Goal: Transaction & Acquisition: Purchase product/service

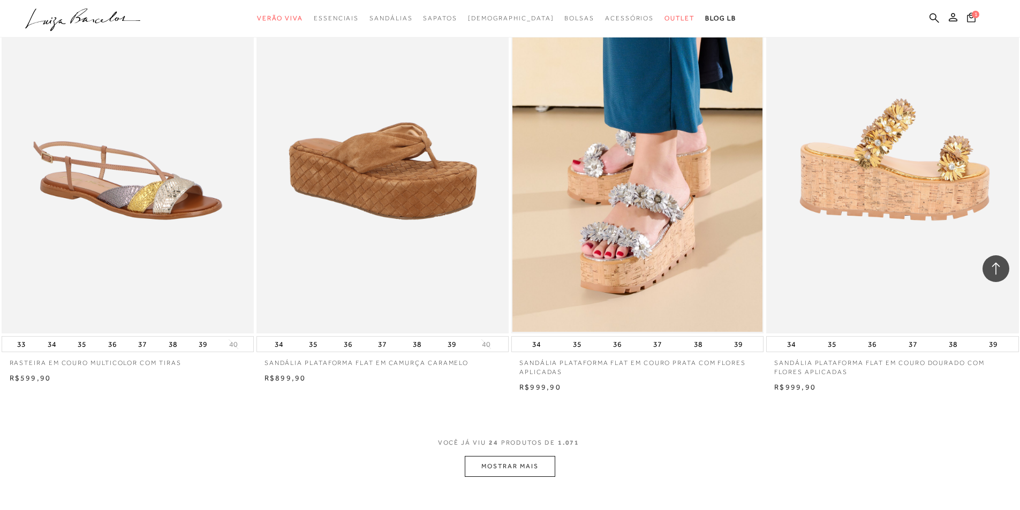
scroll to position [2409, 0]
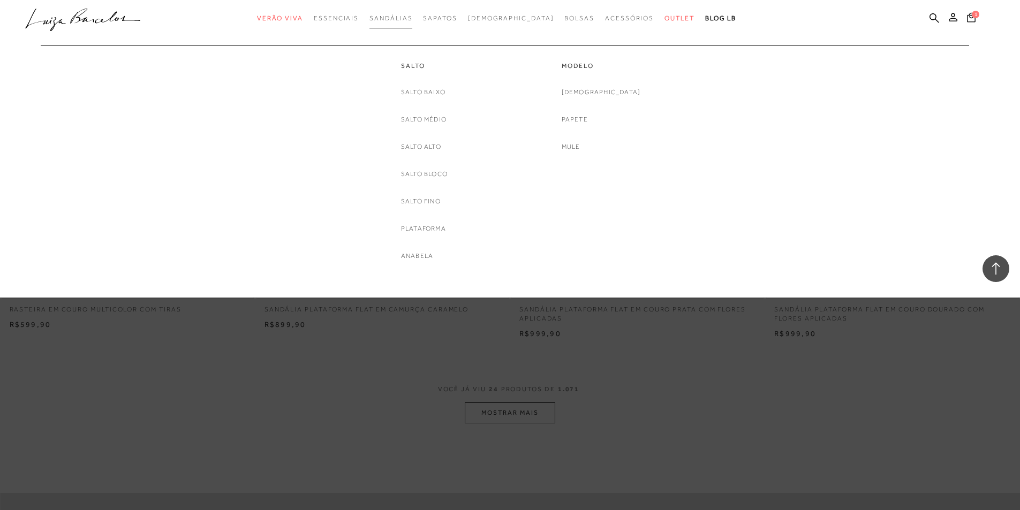
click at [412, 16] on span "Sandálias" at bounding box center [390, 17] width 43 height 7
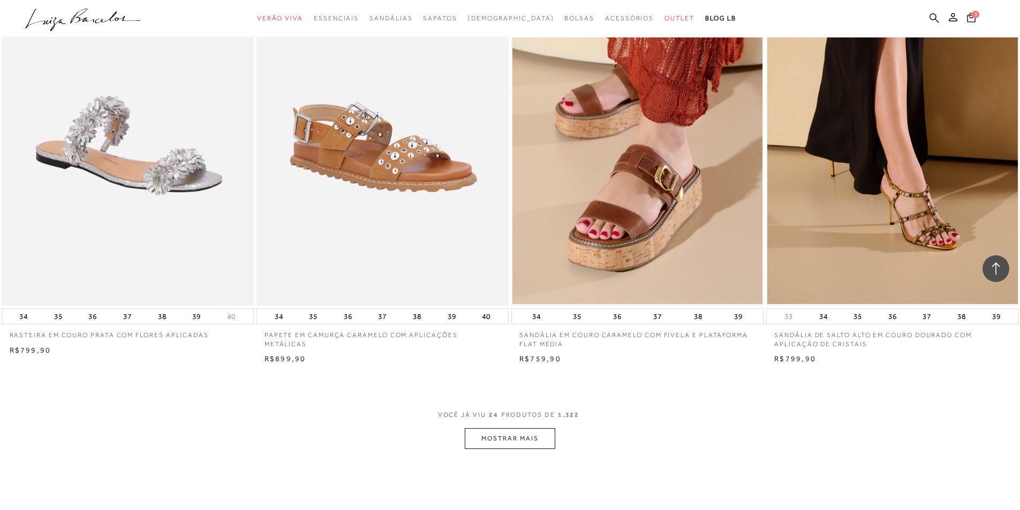
scroll to position [2409, 0]
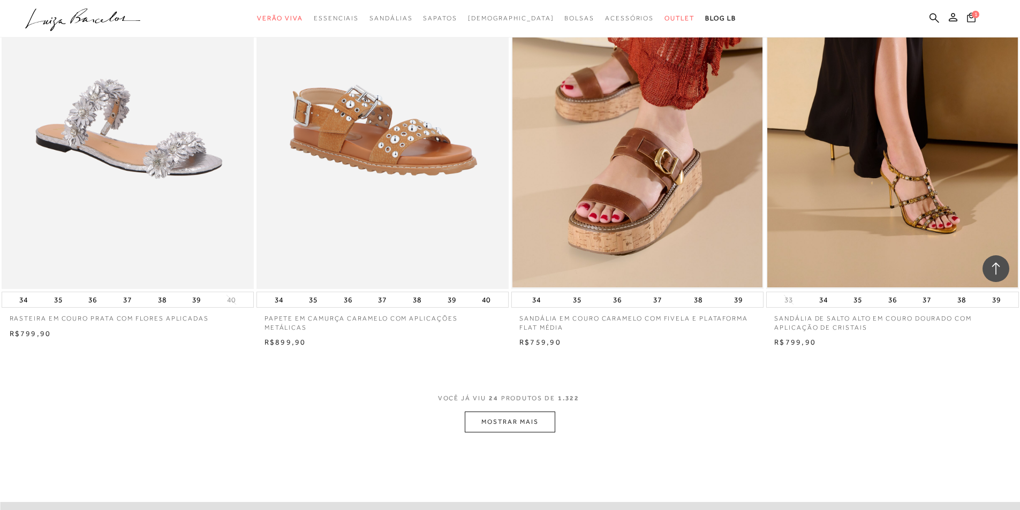
click at [506, 423] on button "MOSTRAR MAIS" at bounding box center [510, 422] width 90 height 21
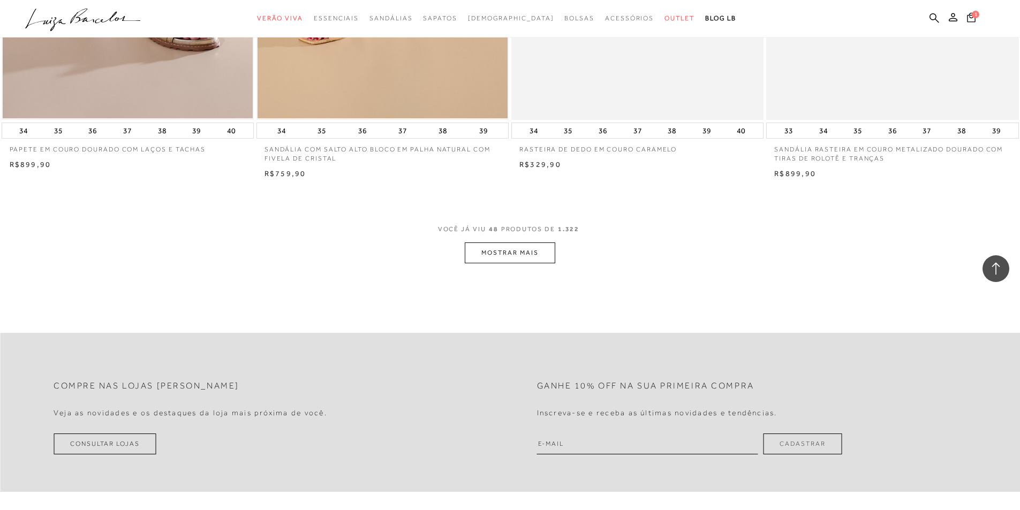
scroll to position [5299, 0]
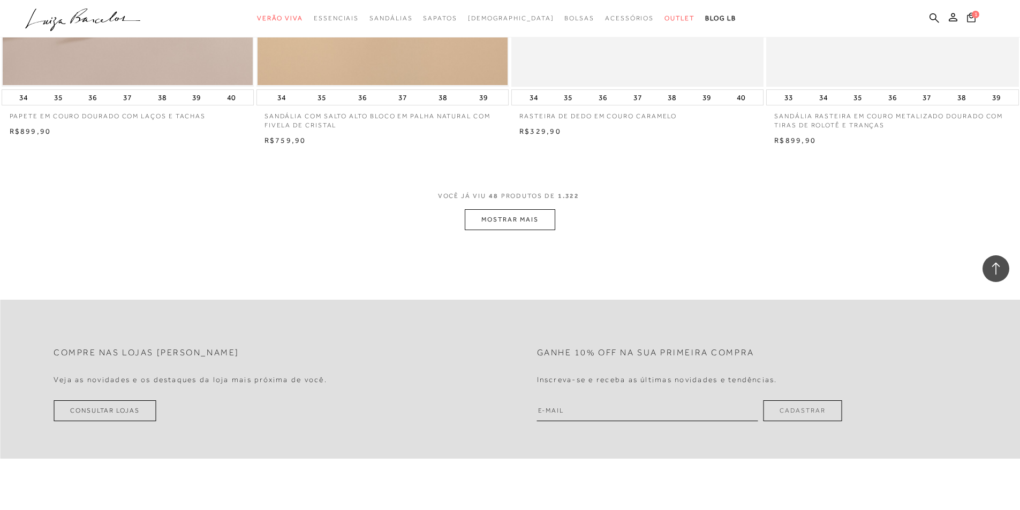
click at [515, 218] on button "MOSTRAR MAIS" at bounding box center [510, 219] width 90 height 21
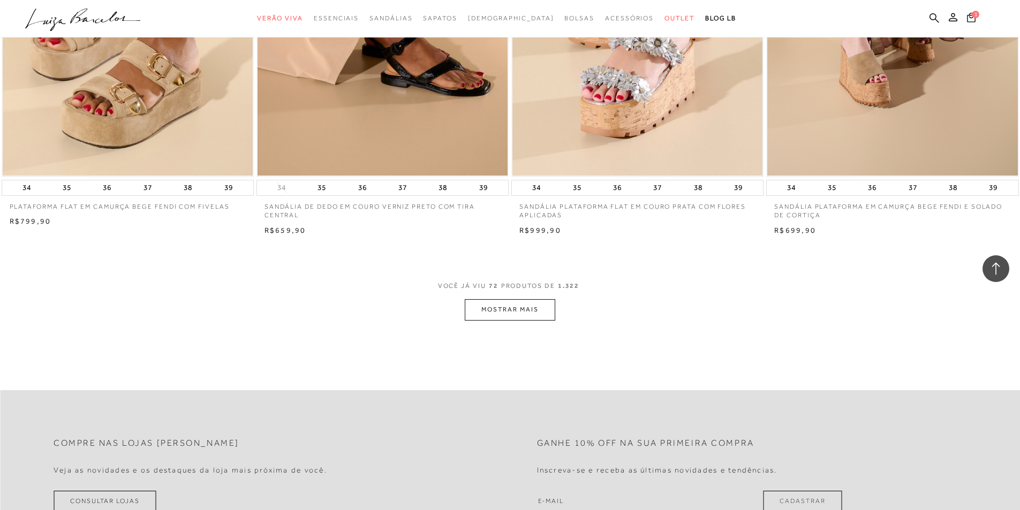
scroll to position [7922, 0]
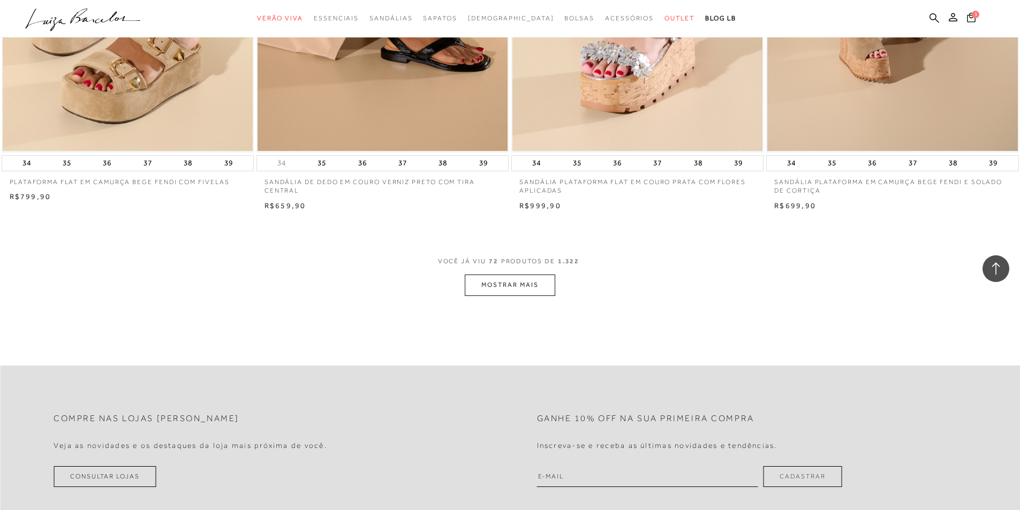
click at [539, 289] on button "MOSTRAR MAIS" at bounding box center [510, 285] width 90 height 21
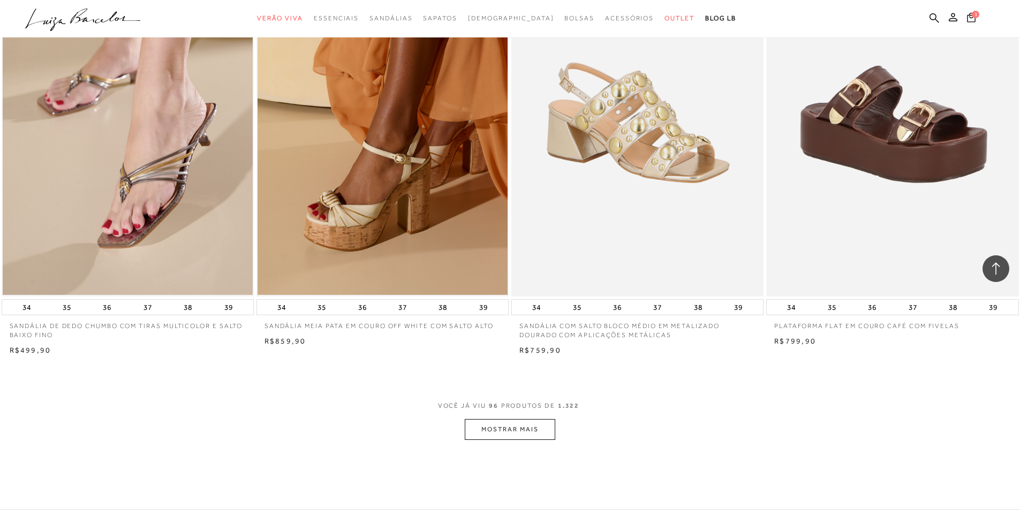
scroll to position [10545, 0]
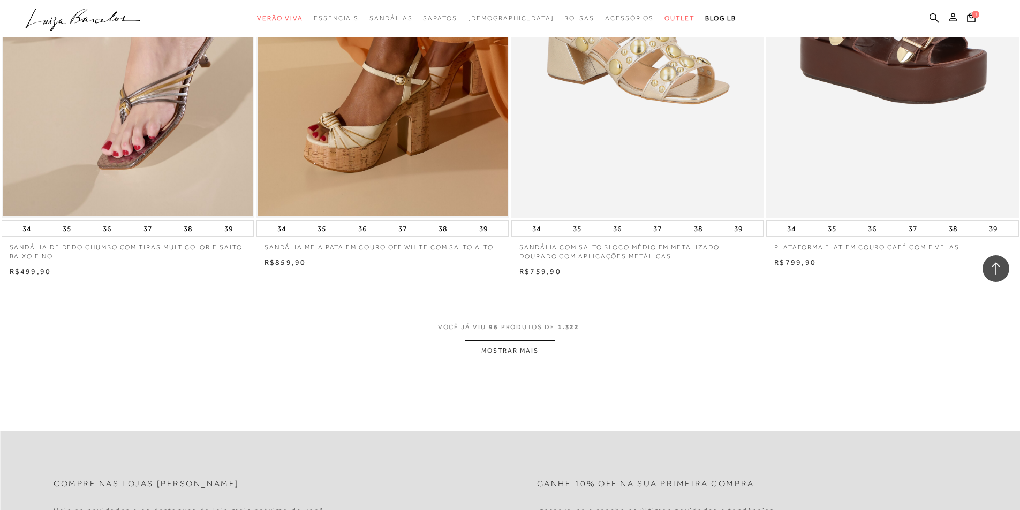
click at [542, 351] on button "MOSTRAR MAIS" at bounding box center [510, 350] width 90 height 21
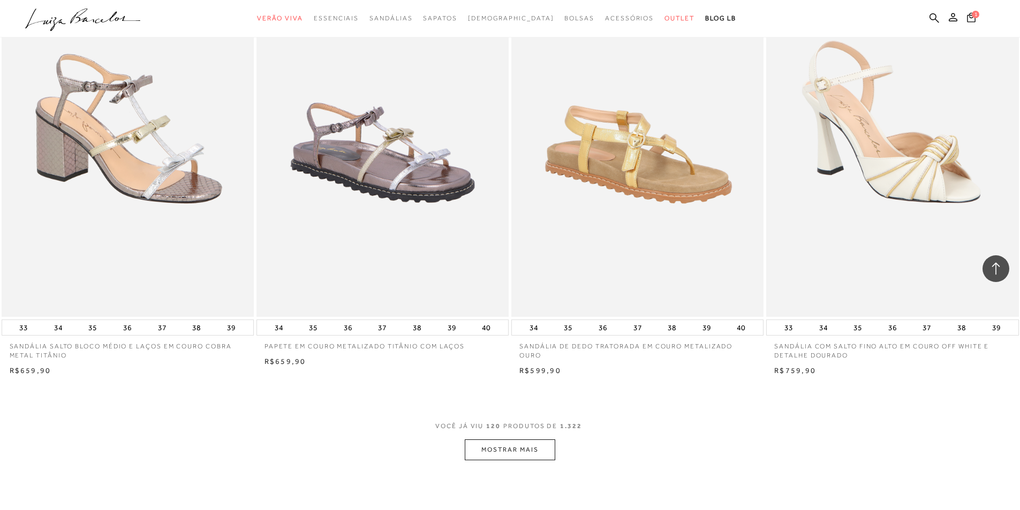
scroll to position [13382, 0]
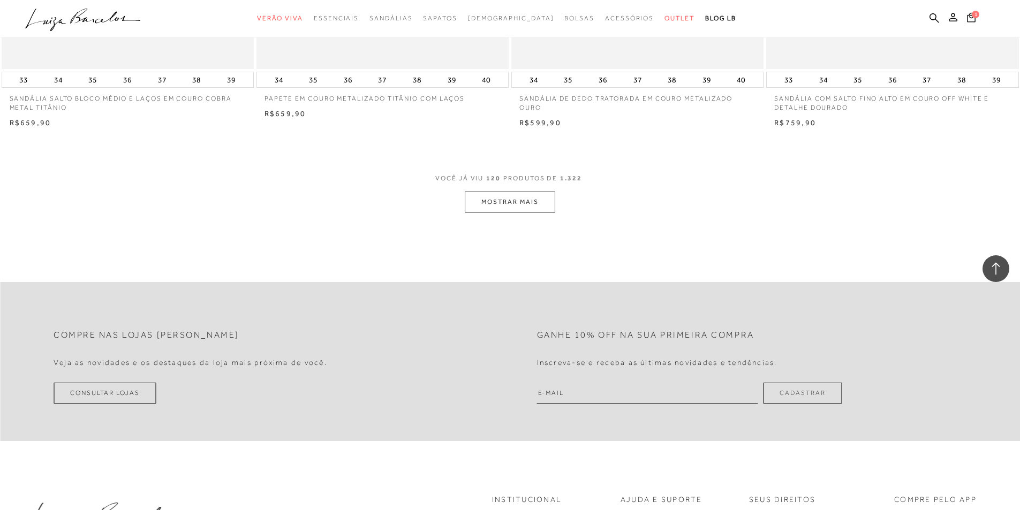
click at [518, 211] on button "MOSTRAR MAIS" at bounding box center [510, 202] width 90 height 21
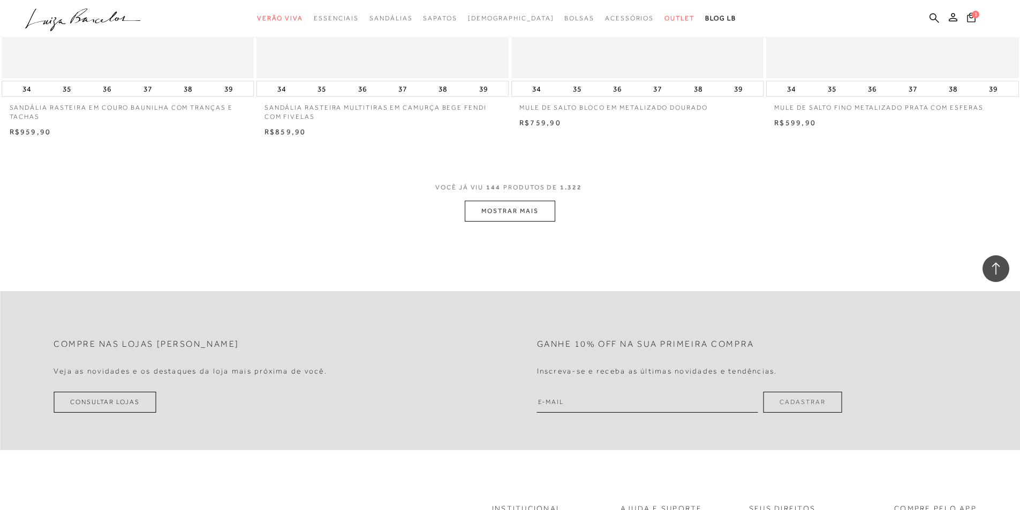
scroll to position [16059, 0]
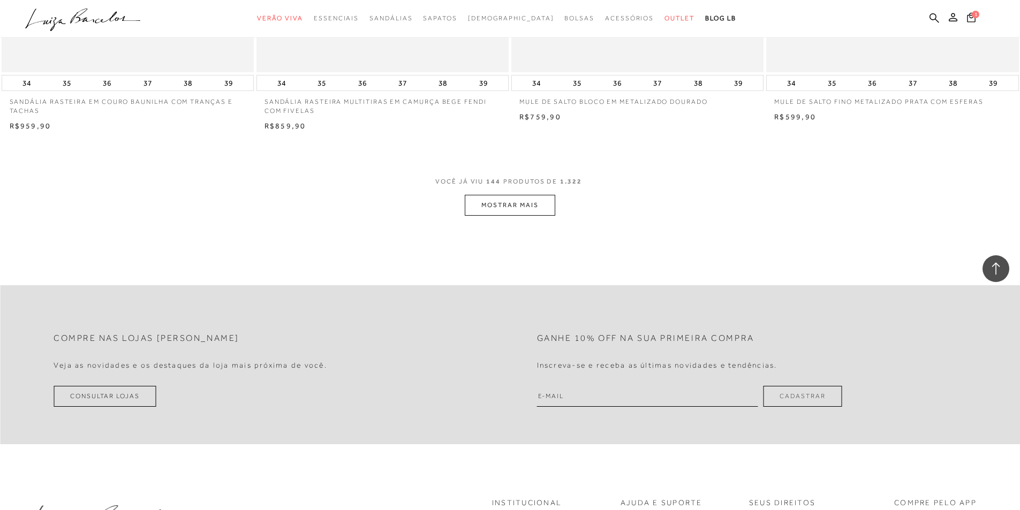
drag, startPoint x: 547, startPoint y: 216, endPoint x: 541, endPoint y: 211, distance: 8.0
click at [541, 211] on button "MOSTRAR MAIS" at bounding box center [510, 205] width 90 height 21
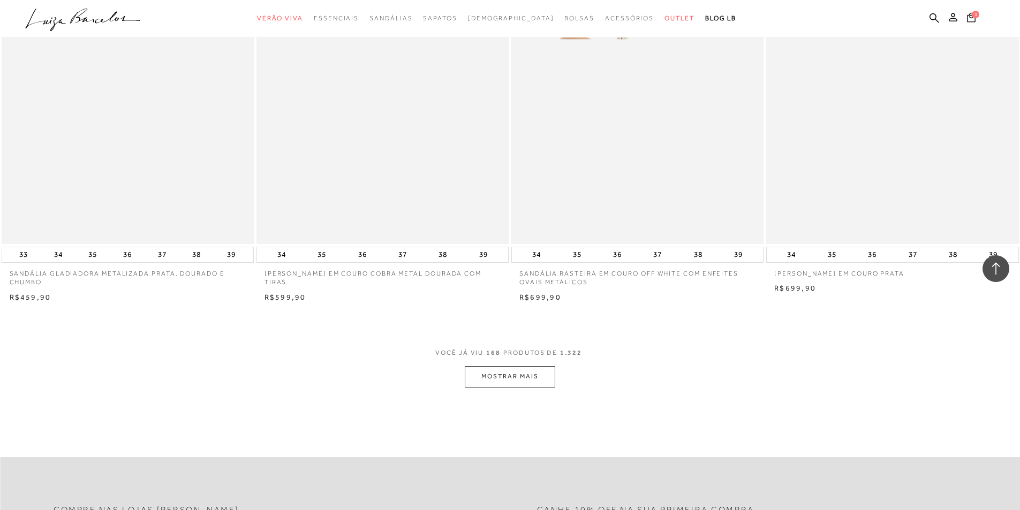
scroll to position [18361, 0]
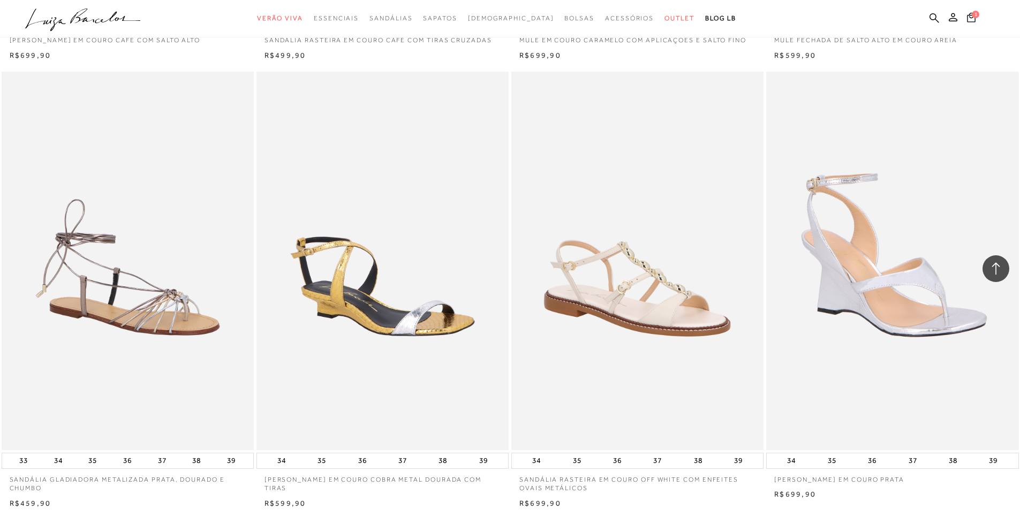
click at [903, 290] on img at bounding box center [892, 261] width 251 height 378
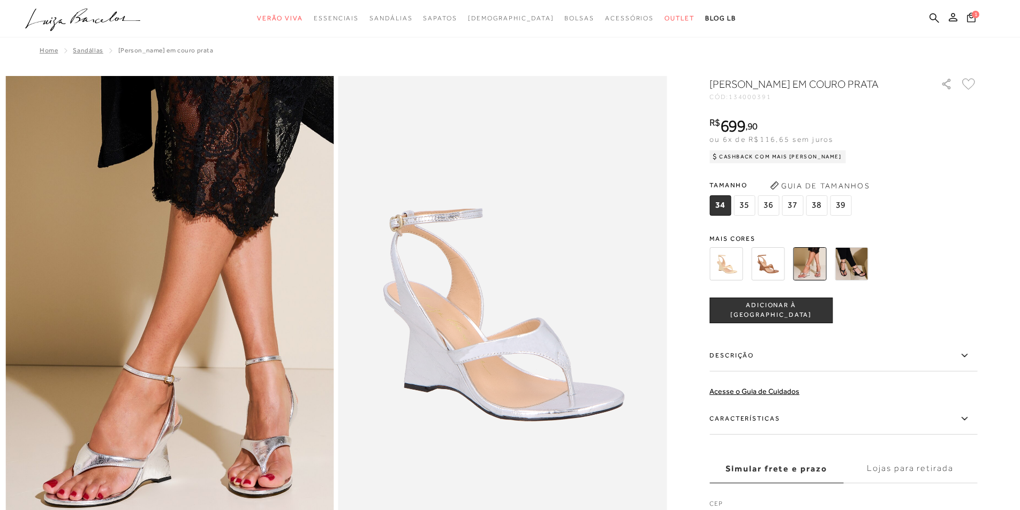
click at [726, 279] on img at bounding box center [725, 263] width 33 height 33
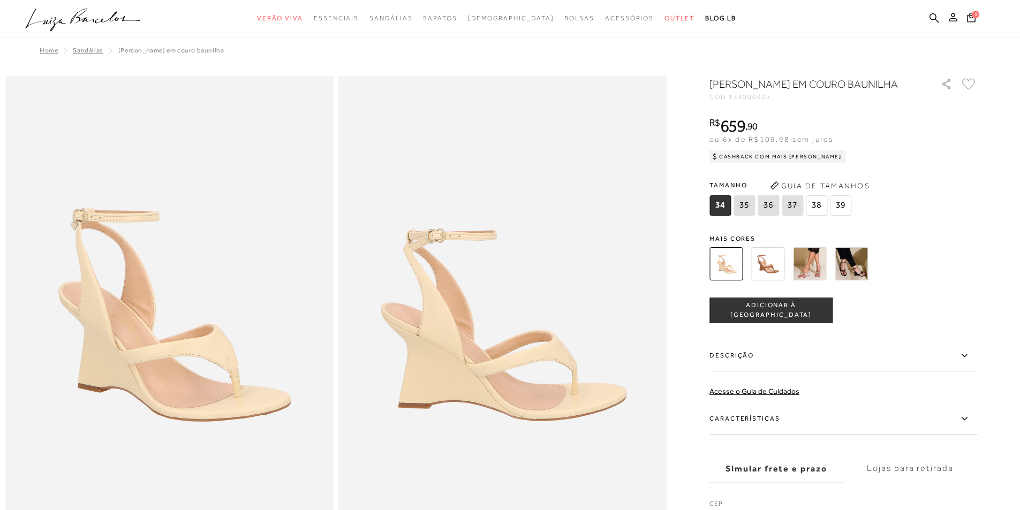
click at [770, 278] on img at bounding box center [767, 263] width 33 height 33
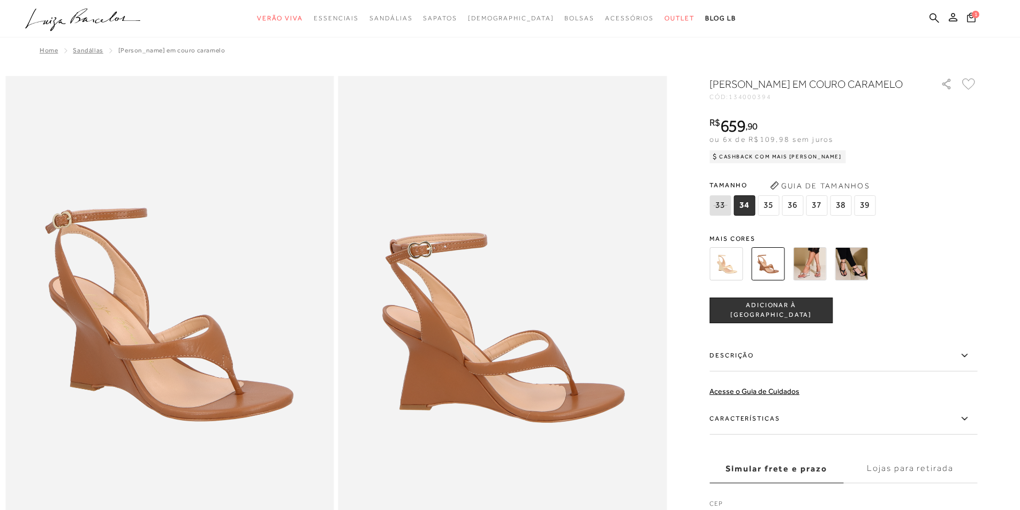
click at [855, 274] on img at bounding box center [851, 263] width 33 height 33
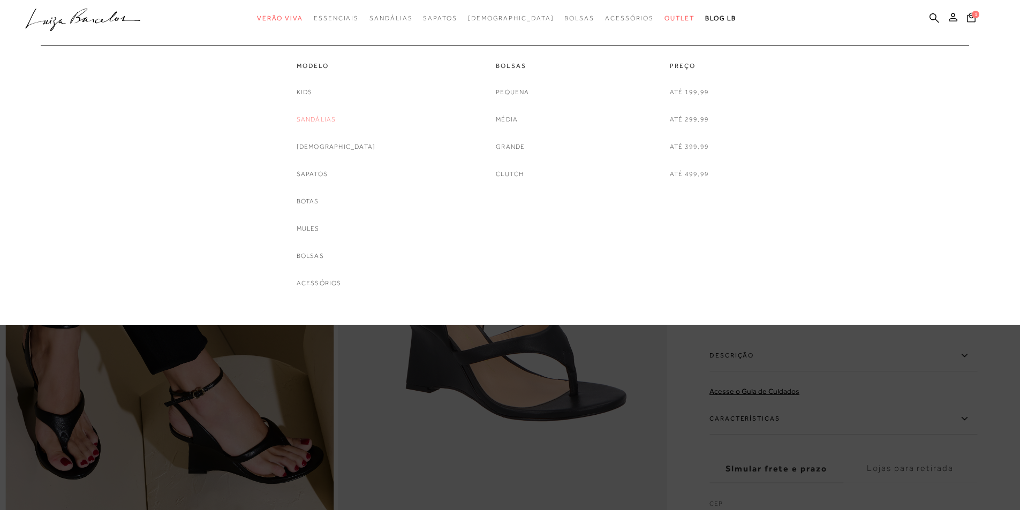
click at [336, 122] on link "Sandálias" at bounding box center [317, 119] width 40 height 11
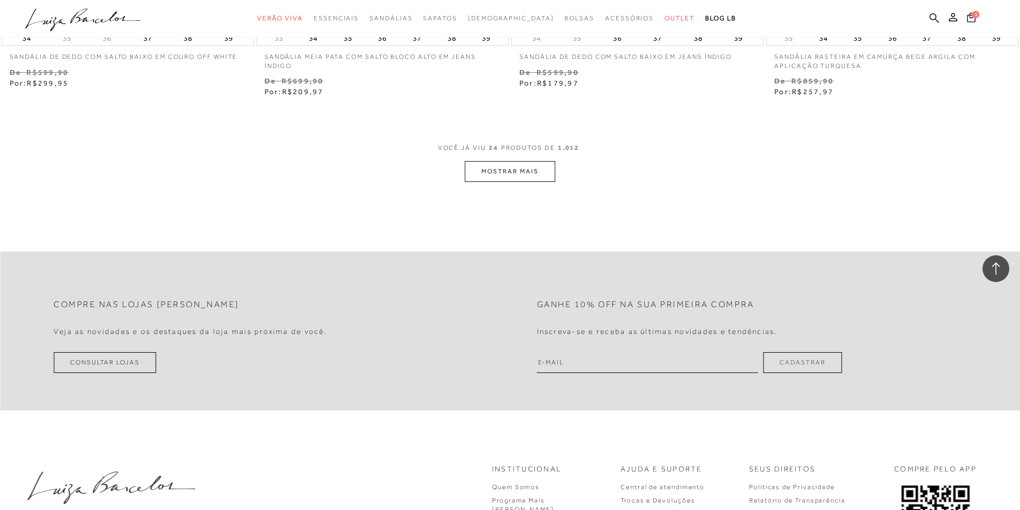
scroll to position [2730, 0]
click at [535, 170] on button "MOSTRAR MAIS" at bounding box center [510, 168] width 90 height 21
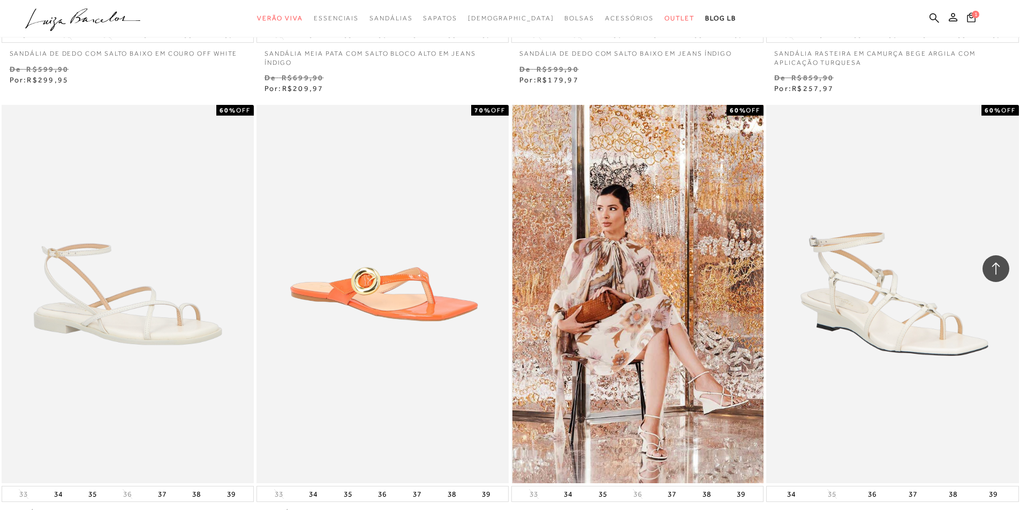
click at [672, 231] on img at bounding box center [637, 294] width 251 height 378
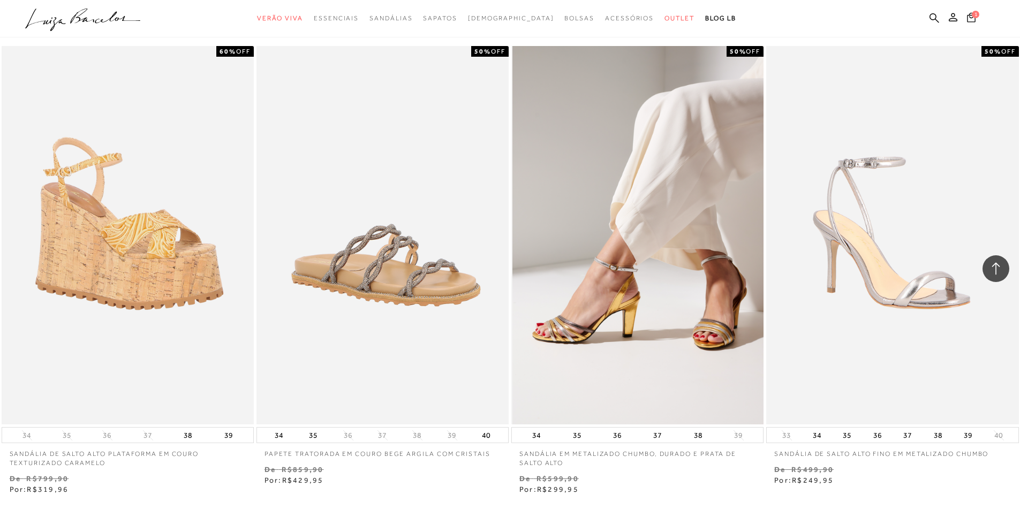
scroll to position [5407, 0]
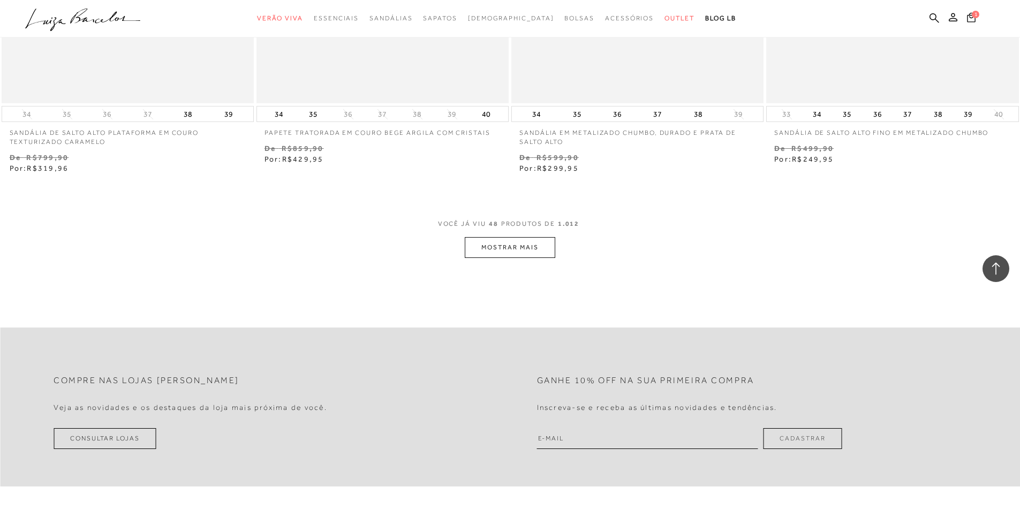
click at [513, 256] on button "MOSTRAR MAIS" at bounding box center [510, 247] width 90 height 21
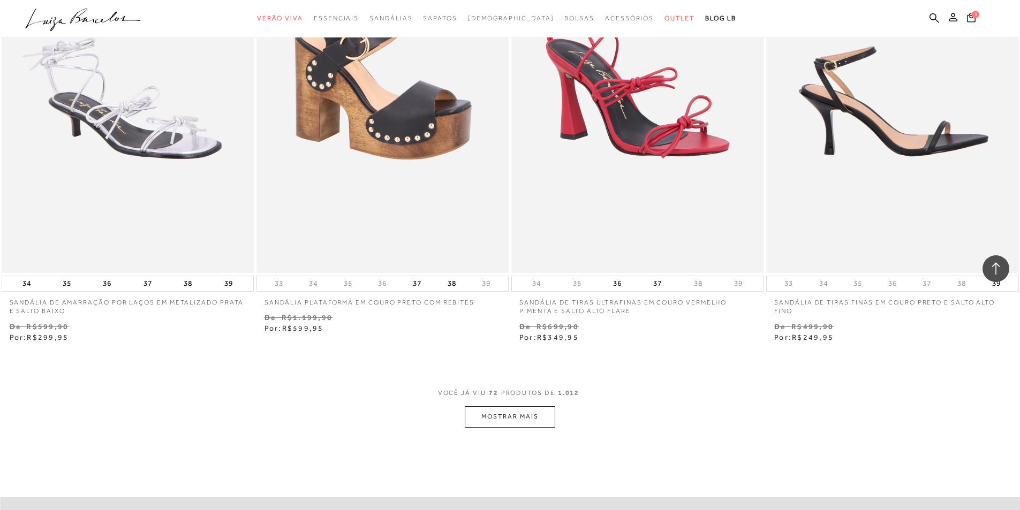
scroll to position [8029, 0]
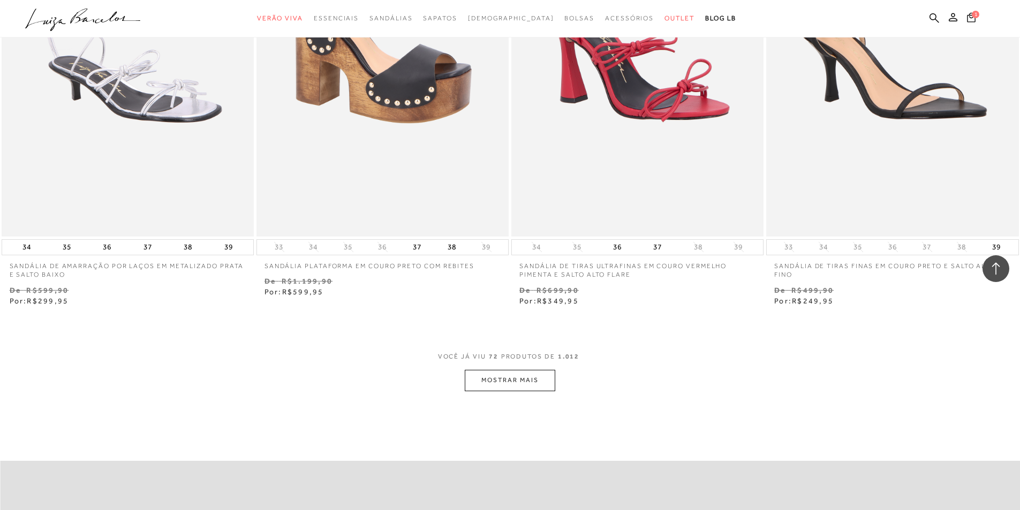
click at [512, 381] on button "MOSTRAR MAIS" at bounding box center [510, 380] width 90 height 21
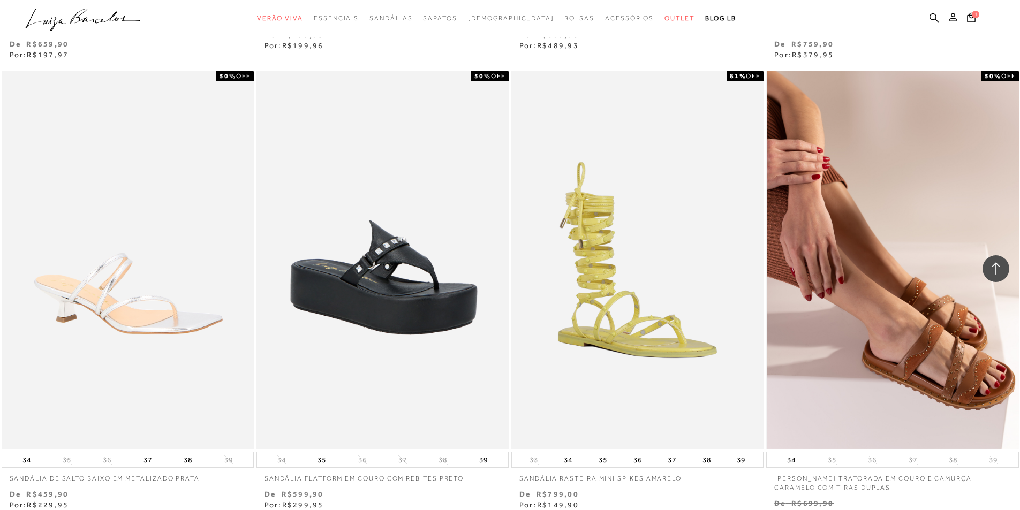
scroll to position [10813, 0]
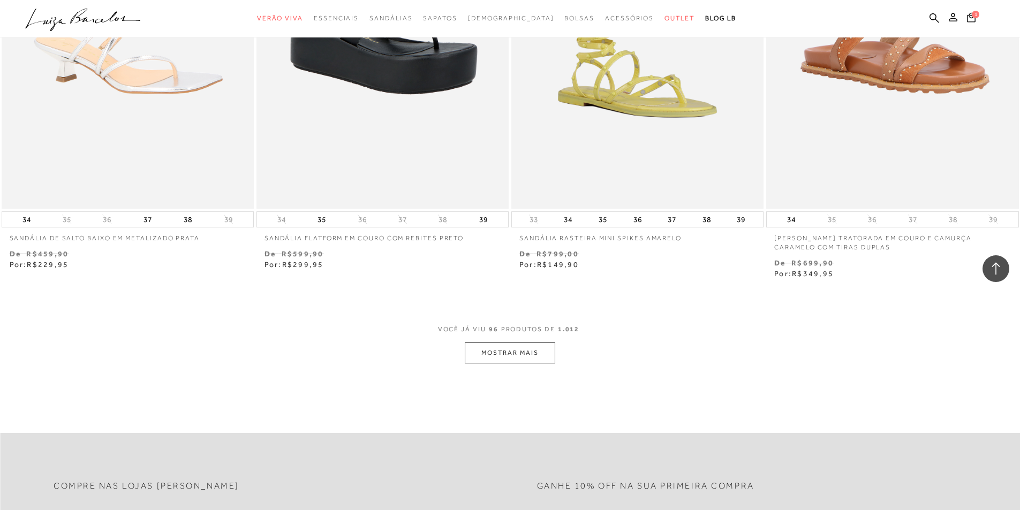
click at [512, 359] on button "MOSTRAR MAIS" at bounding box center [510, 353] width 90 height 21
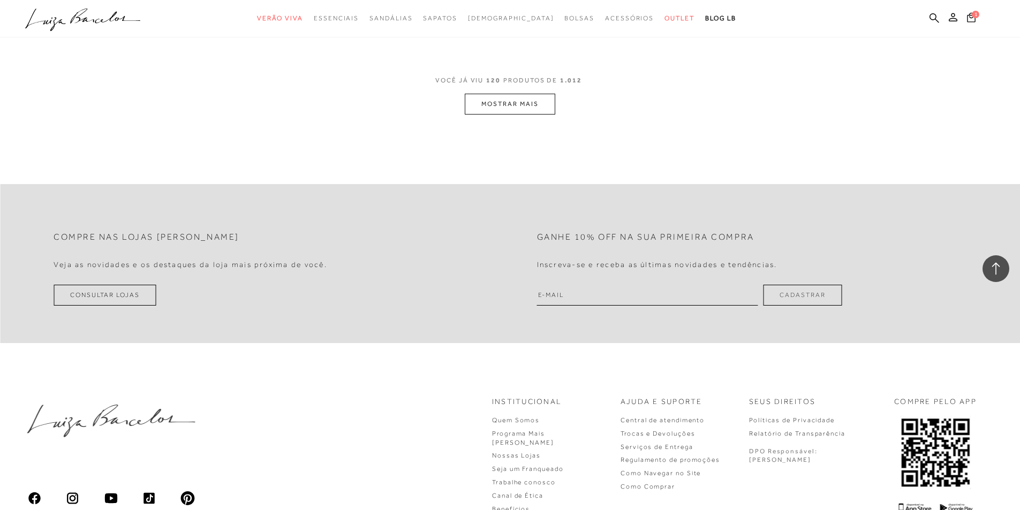
scroll to position [13864, 0]
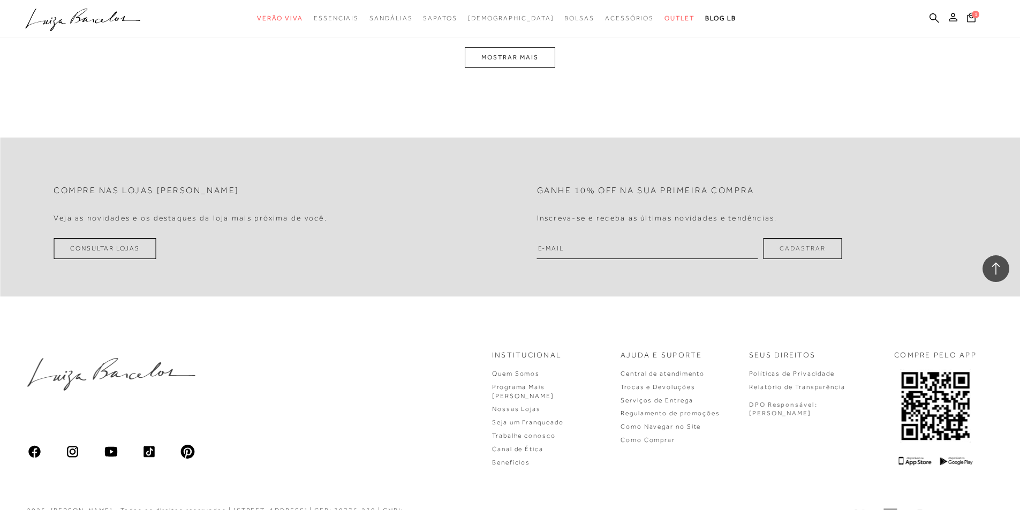
click at [519, 63] on button "MOSTRAR MAIS" at bounding box center [510, 57] width 90 height 21
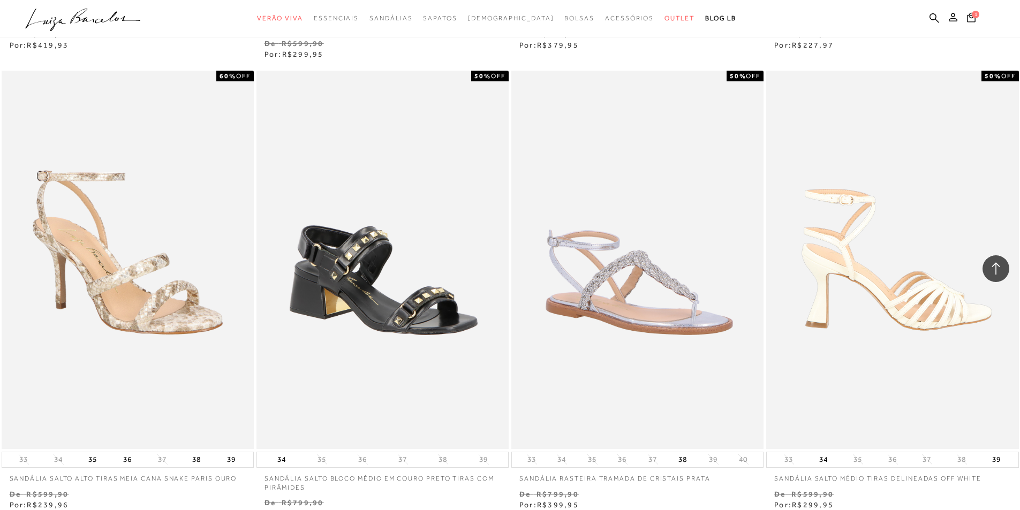
scroll to position [16459, 0]
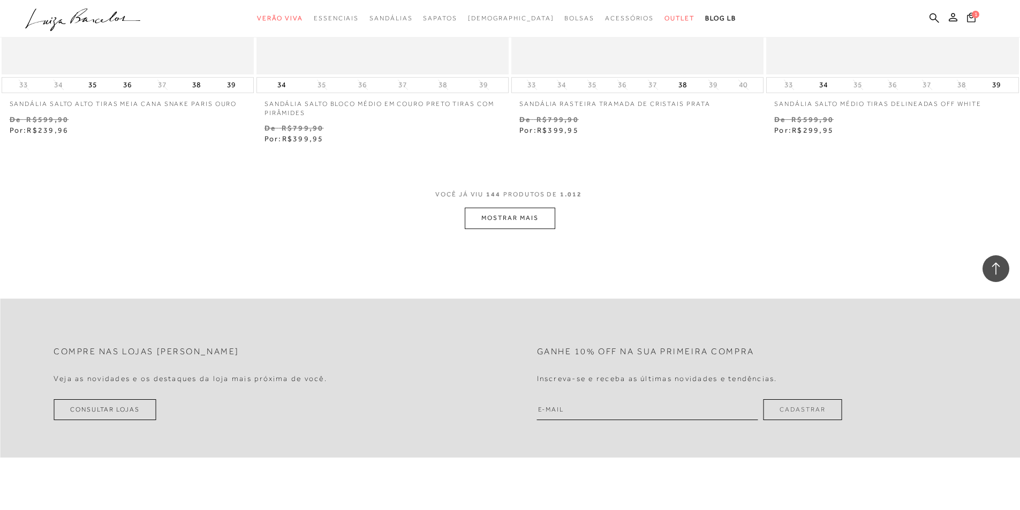
click at [496, 219] on button "MOSTRAR MAIS" at bounding box center [510, 218] width 90 height 21
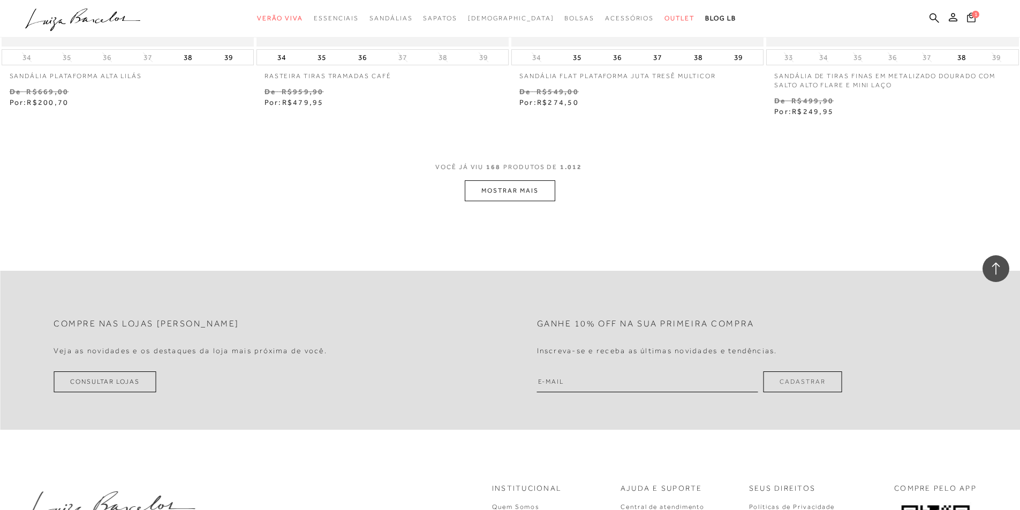
click at [486, 192] on button "MOSTRAR MAIS" at bounding box center [510, 190] width 90 height 21
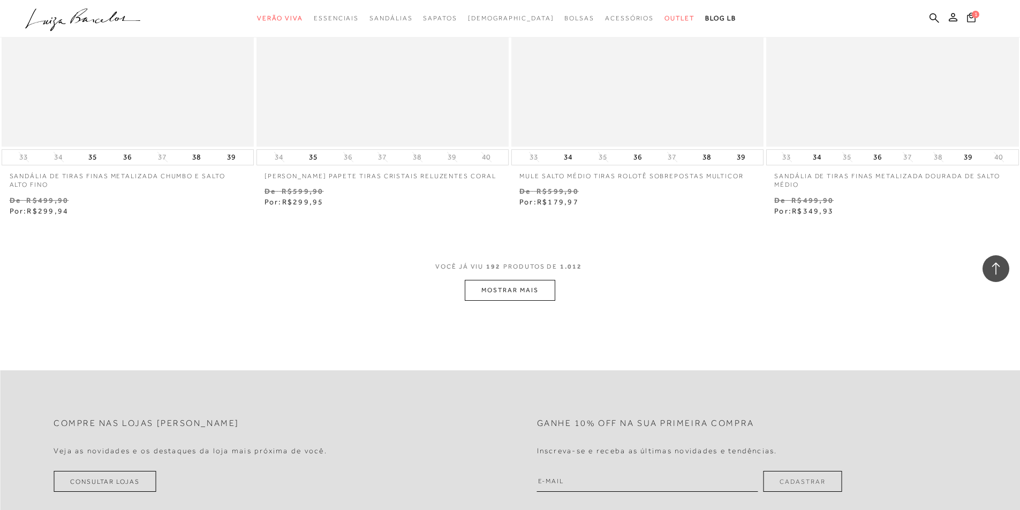
scroll to position [22080, 0]
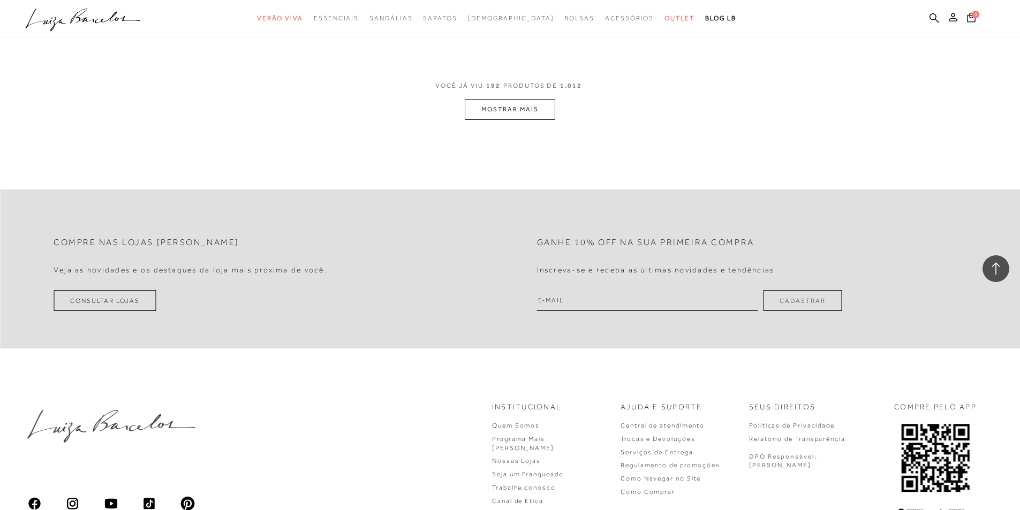
click at [520, 102] on button "MOSTRAR MAIS" at bounding box center [510, 109] width 90 height 21
